Goal: Find contact information: Find contact information

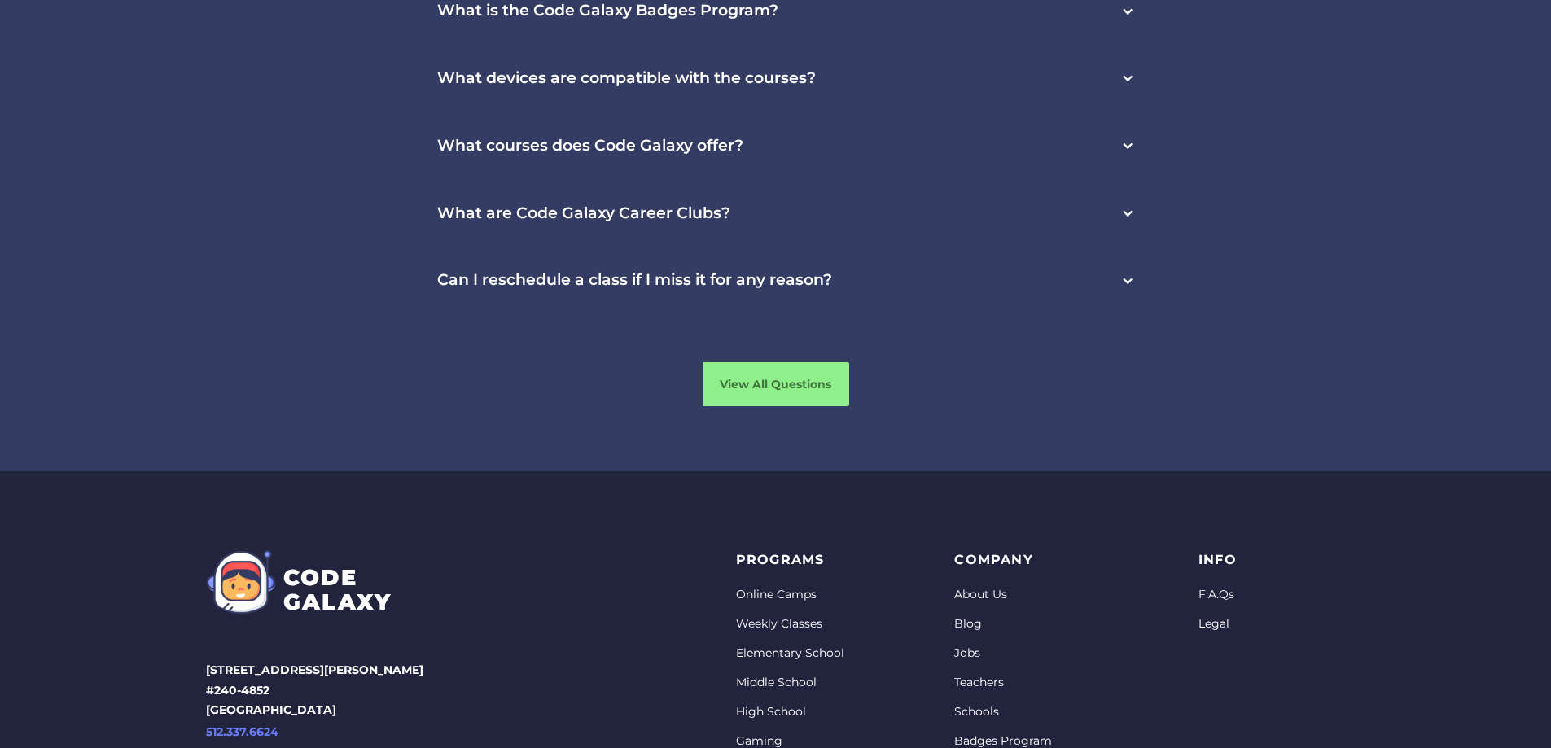
scroll to position [5063, 0]
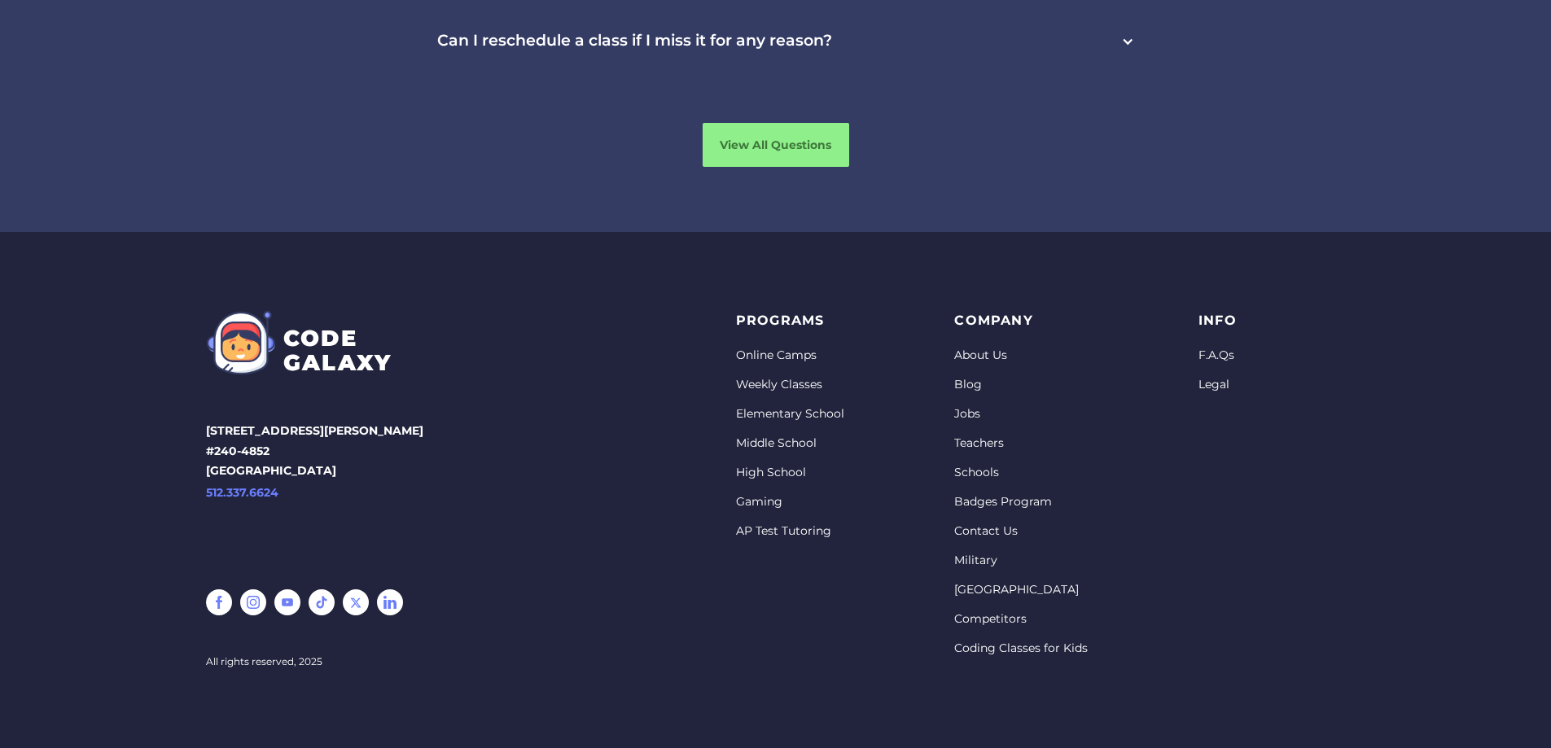
click at [981, 353] on link "About Us" at bounding box center [1021, 356] width 134 height 16
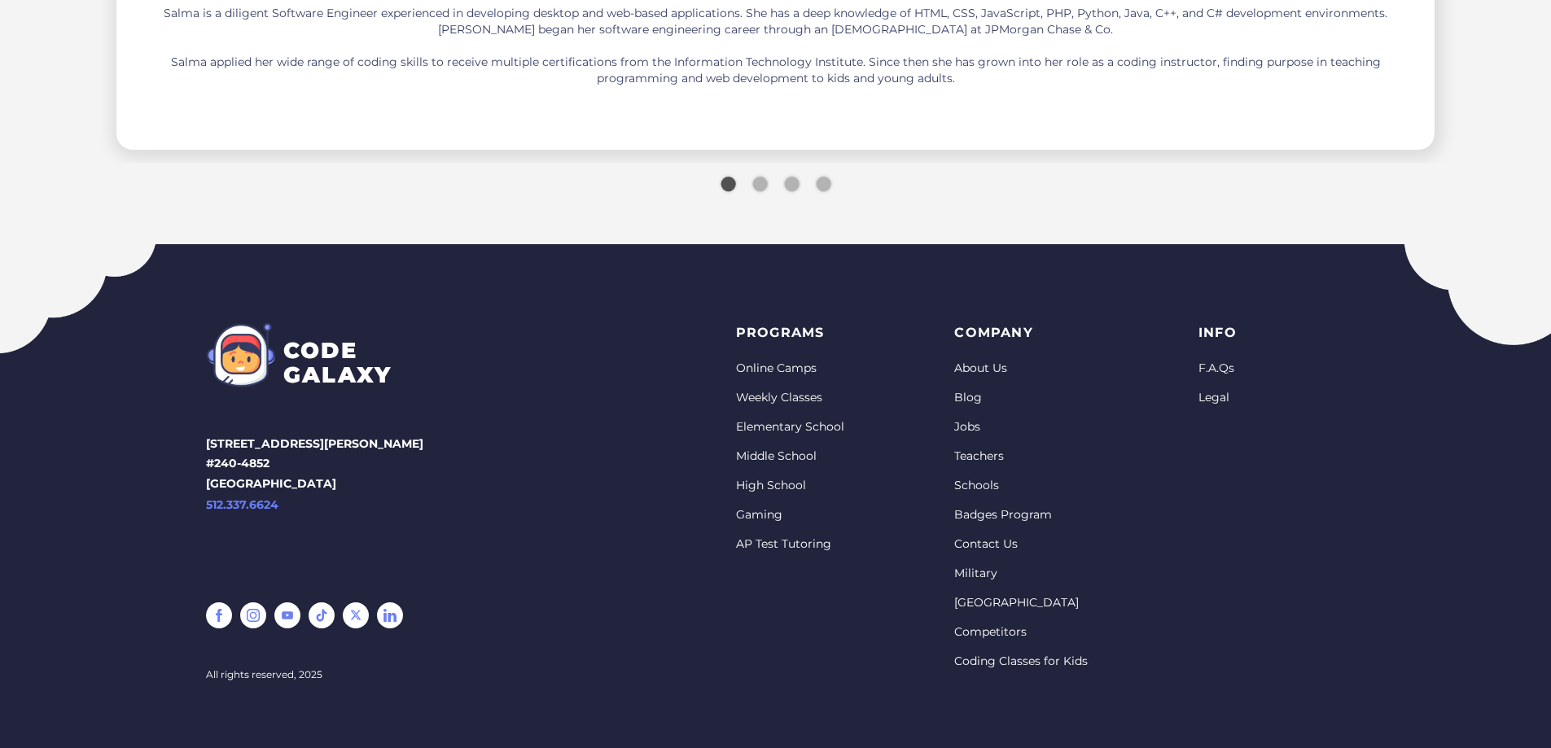
scroll to position [3978, 0]
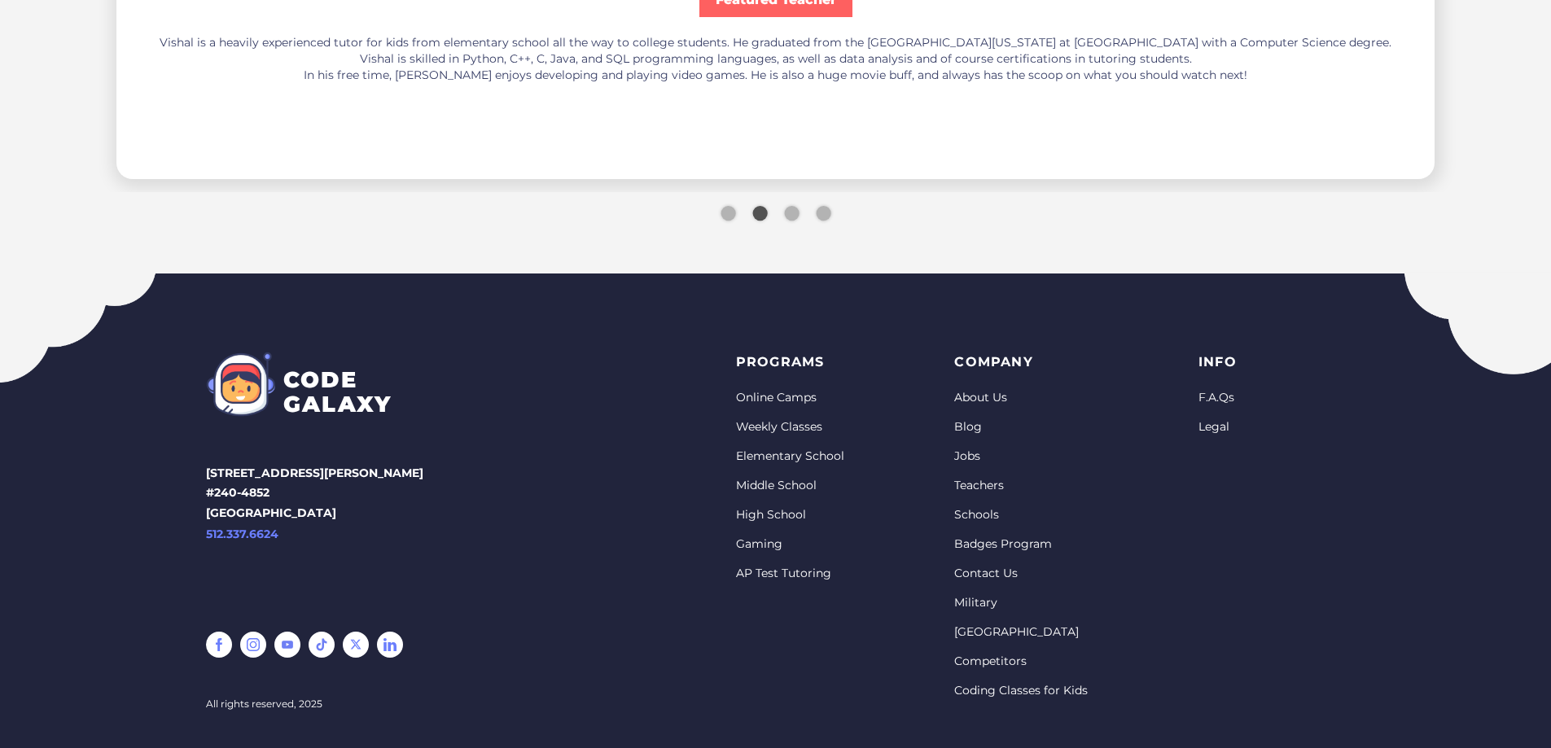
click at [1005, 582] on link "Contact Us" at bounding box center [1021, 574] width 134 height 16
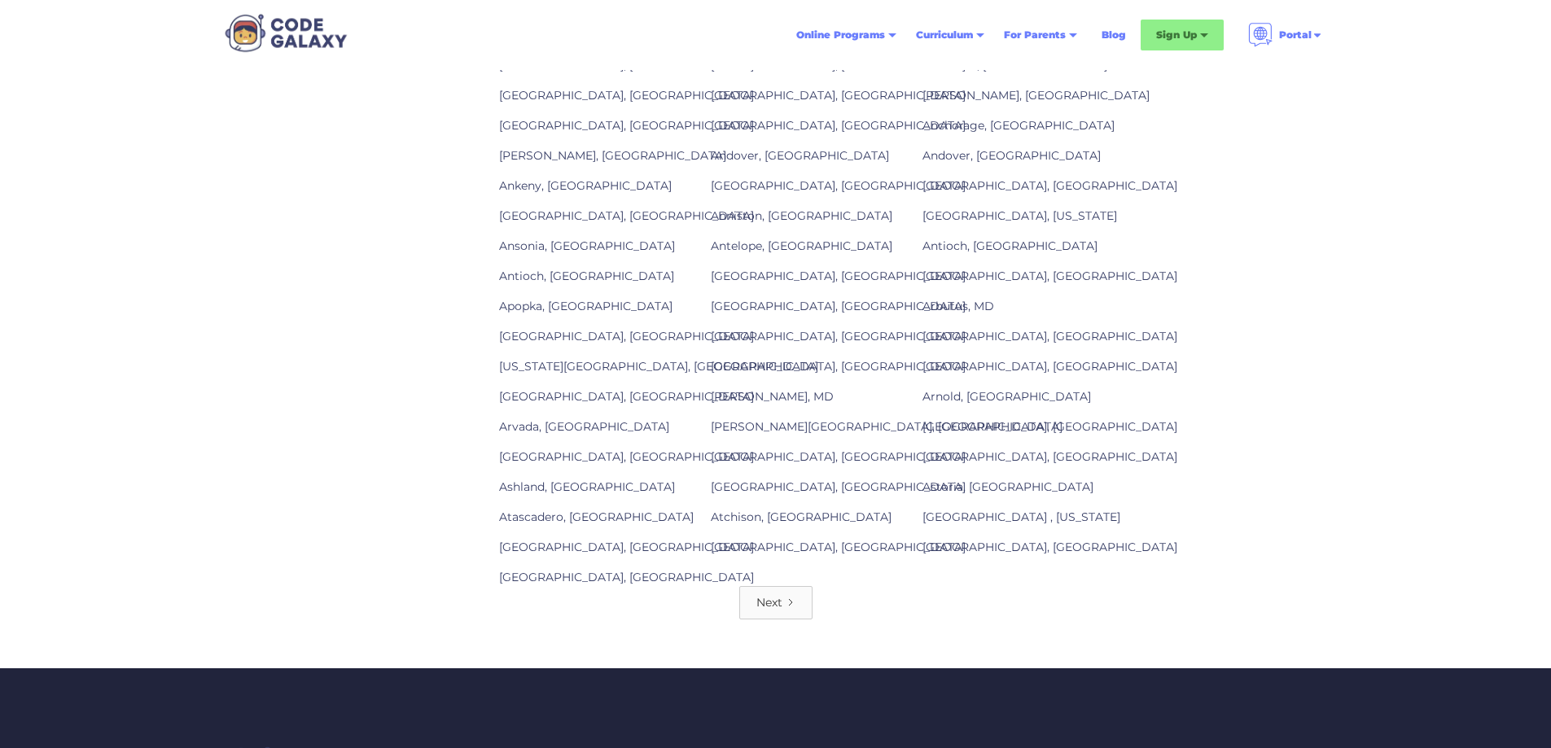
scroll to position [1629, 0]
